Goal: Transaction & Acquisition: Purchase product/service

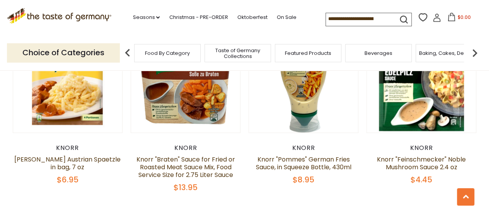
scroll to position [1624, 0]
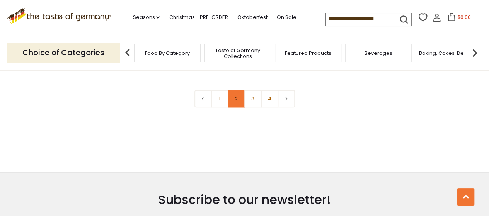
click at [237, 101] on link "2" at bounding box center [236, 98] width 17 height 17
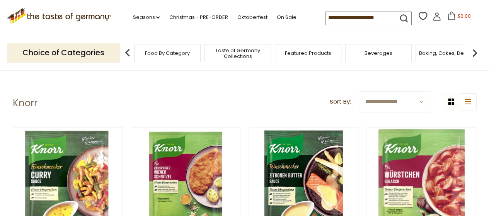
scroll to position [0, 0]
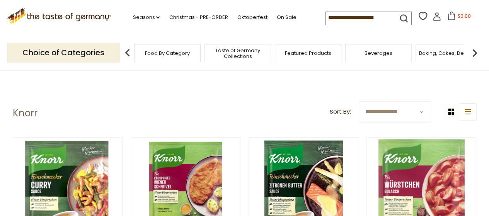
click at [364, 20] on input at bounding box center [358, 17] width 65 height 11
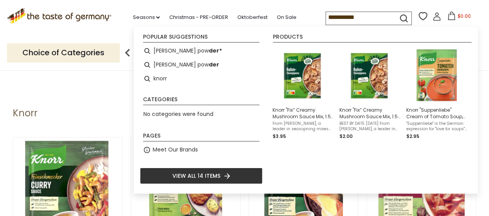
type input "**********"
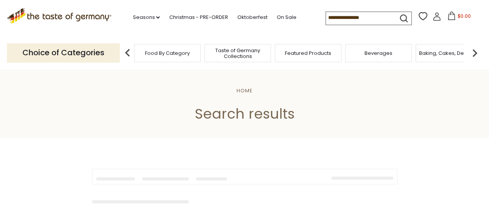
type input "**********"
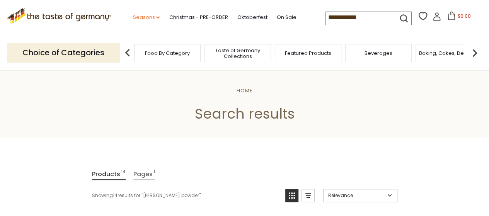
click at [148, 17] on link "Seasons dropdown_arrow" at bounding box center [146, 17] width 27 height 9
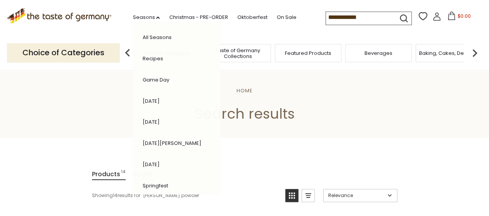
click at [265, 34] on div ".st0{fill:#EDD300;} .st1{fill:#D33E21;} .st0{fill:#EDD300;} .st1{fill:#D33E21;}…" at bounding box center [245, 18] width 476 height 36
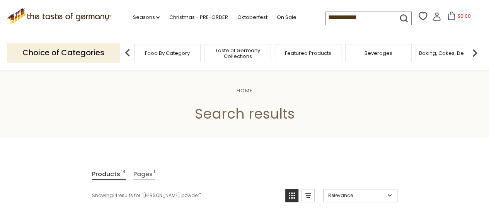
click at [476, 53] on img at bounding box center [474, 52] width 15 height 15
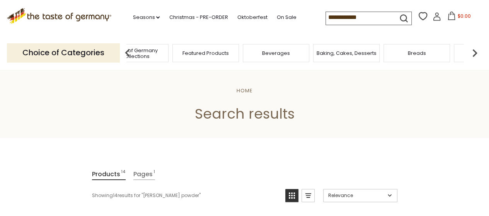
click at [476, 53] on img at bounding box center [474, 52] width 15 height 15
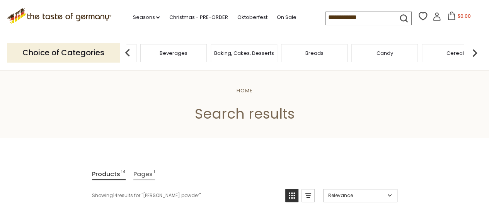
click at [476, 53] on img at bounding box center [474, 52] width 15 height 15
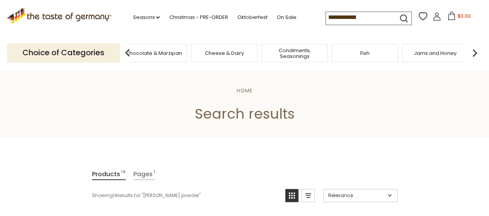
click at [291, 56] on span "Condiments, Seasonings" at bounding box center [295, 54] width 62 height 12
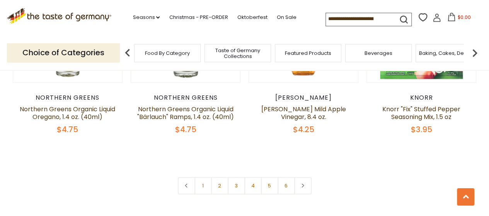
scroll to position [1894, 0]
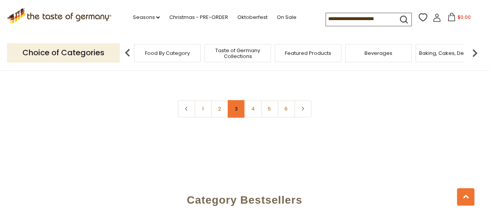
click at [234, 110] on link "3" at bounding box center [236, 108] width 17 height 17
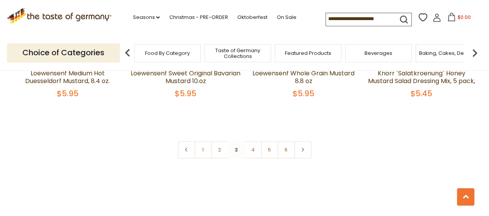
scroll to position [1866, 0]
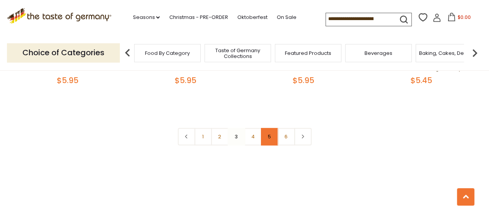
click at [268, 138] on link "5" at bounding box center [269, 136] width 17 height 17
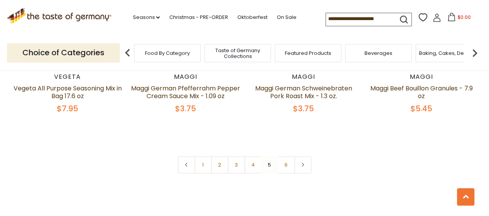
scroll to position [1828, 0]
